Goal: Task Accomplishment & Management: Use online tool/utility

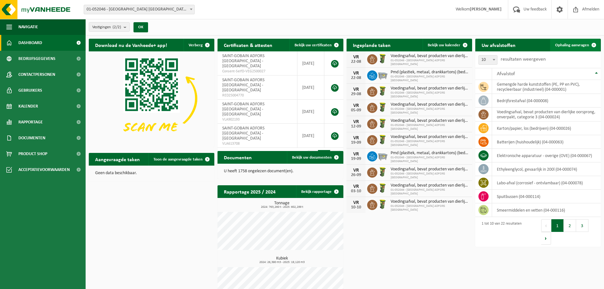
click at [564, 43] on span "Ophaling aanvragen" at bounding box center [572, 45] width 34 height 4
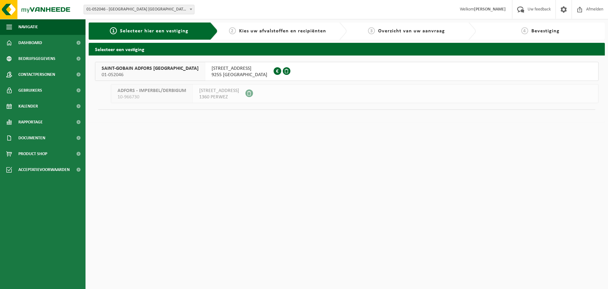
click at [112, 66] on span "SAINT-GOBAIN ADFORS BELGIUM" at bounding box center [150, 68] width 97 height 6
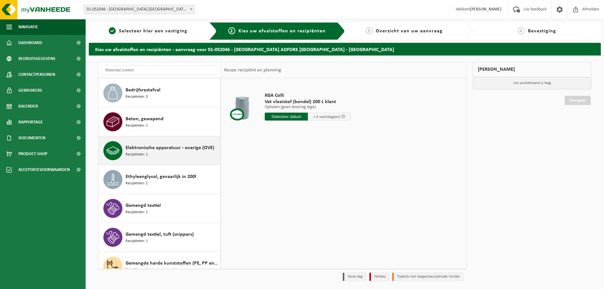
scroll to position [95, 0]
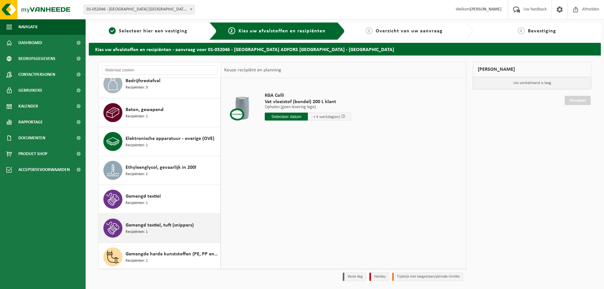
click at [143, 229] on span "Recipiënten: 1" at bounding box center [136, 232] width 22 height 6
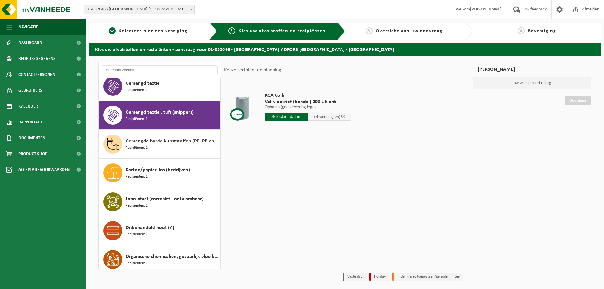
scroll to position [231, 0]
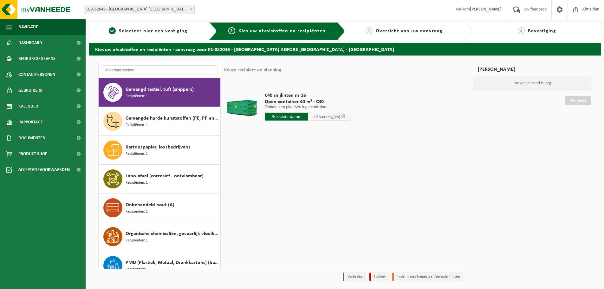
click at [279, 119] on input "text" at bounding box center [286, 116] width 43 height 8
click at [313, 181] on div "22" at bounding box center [315, 183] width 11 height 10
type input "Van 2025-08-22"
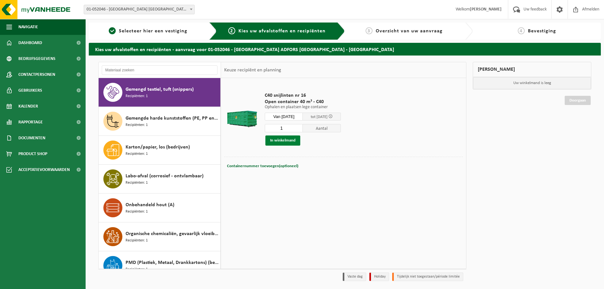
click at [279, 145] on button "In winkelmand" at bounding box center [282, 140] width 35 height 10
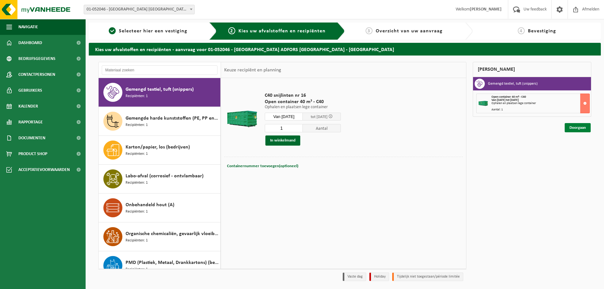
click at [581, 130] on link "Doorgaan" at bounding box center [577, 127] width 26 height 9
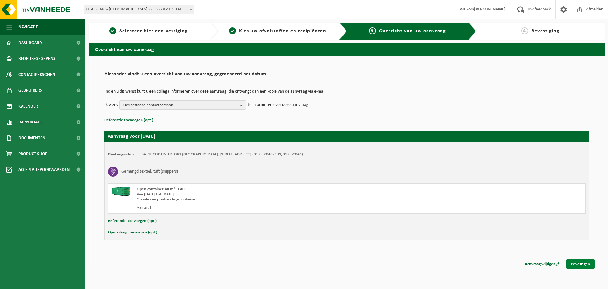
click at [584, 264] on link "Bevestigen" at bounding box center [581, 263] width 29 height 9
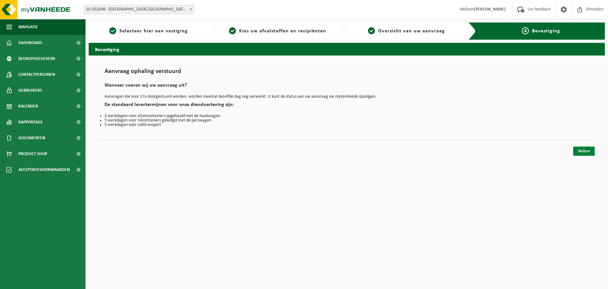
click at [586, 151] on link "Sluiten" at bounding box center [585, 150] width 22 height 9
